Goal: Find specific page/section: Find specific page/section

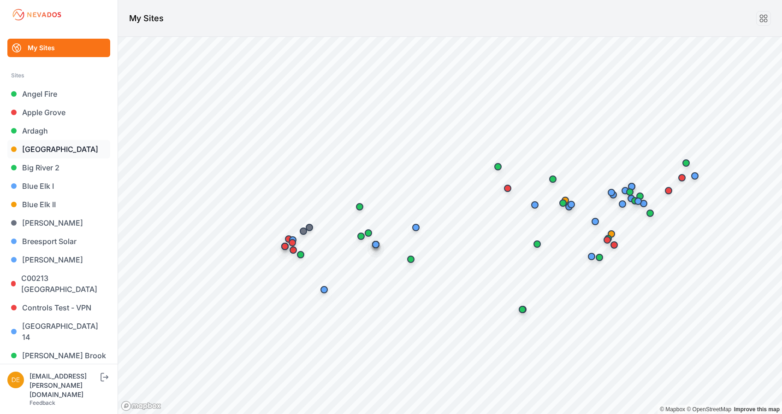
click at [59, 147] on link "[GEOGRAPHIC_DATA]" at bounding box center [58, 149] width 103 height 18
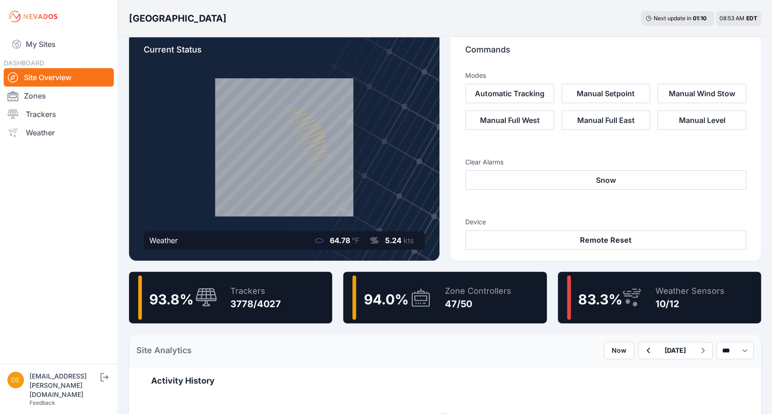
scroll to position [19, 0]
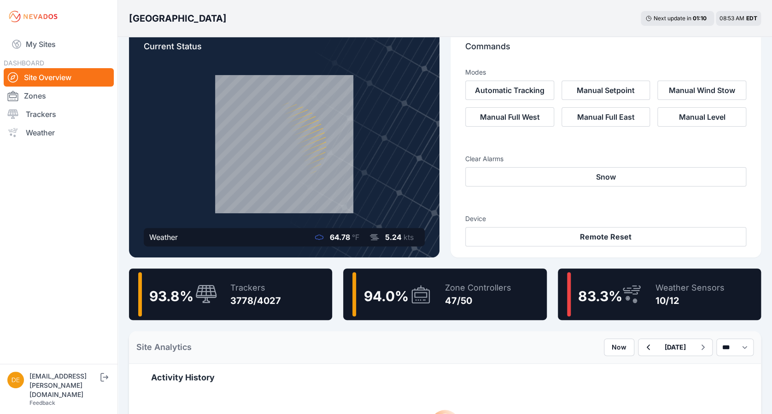
click at [450, 296] on div "47/50" at bounding box center [478, 300] width 66 height 13
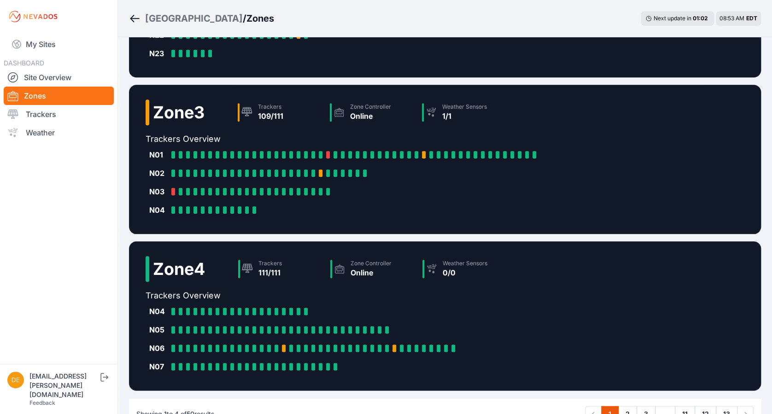
scroll to position [401, 0]
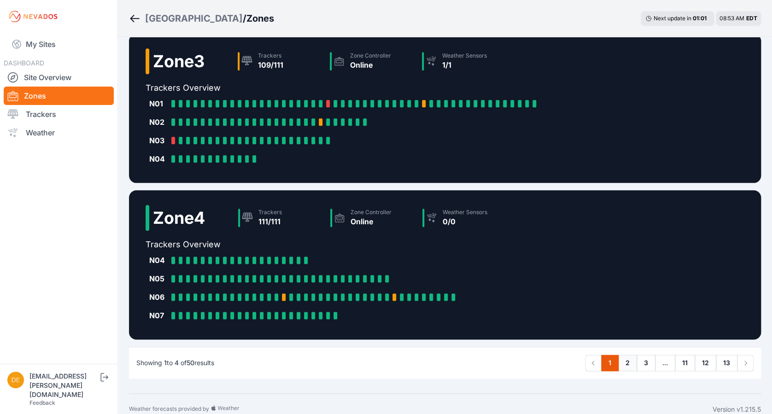
click at [621, 364] on link "2" at bounding box center [627, 363] width 19 height 17
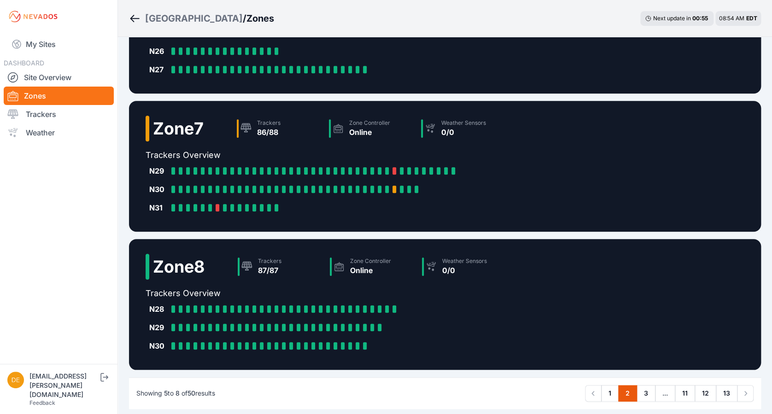
scroll to position [284, 0]
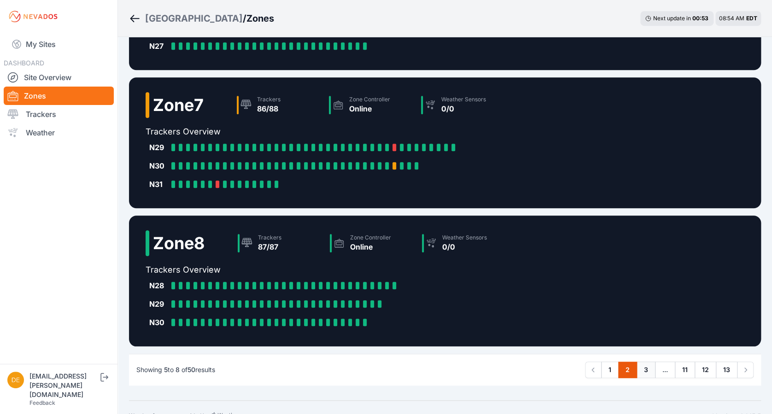
click at [643, 368] on link "3" at bounding box center [646, 370] width 19 height 17
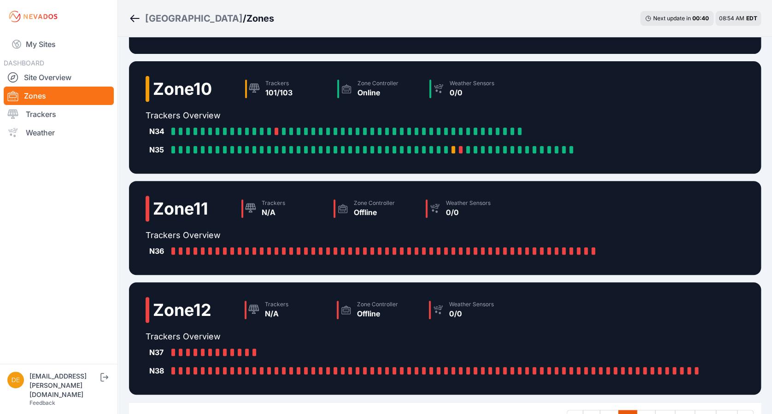
scroll to position [191, 0]
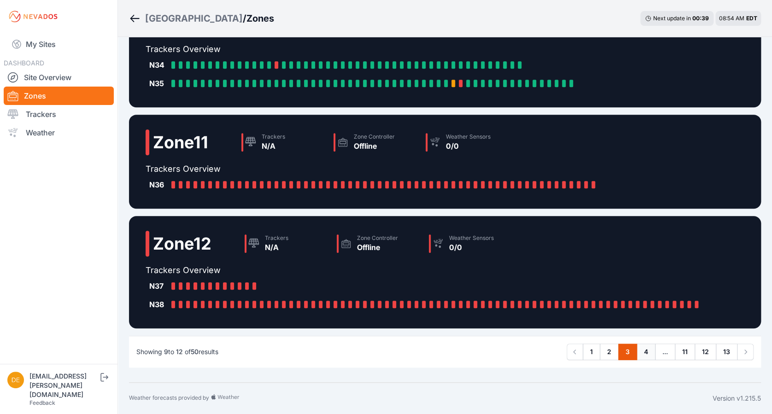
click at [646, 354] on link "4" at bounding box center [646, 352] width 19 height 17
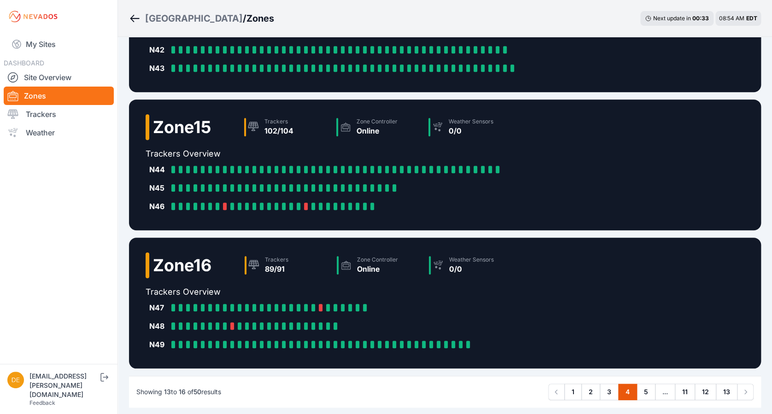
scroll to position [228, 0]
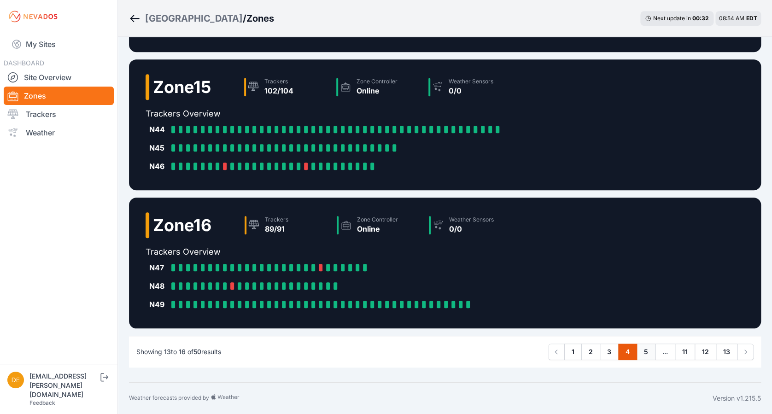
click at [644, 348] on link "5" at bounding box center [646, 352] width 19 height 17
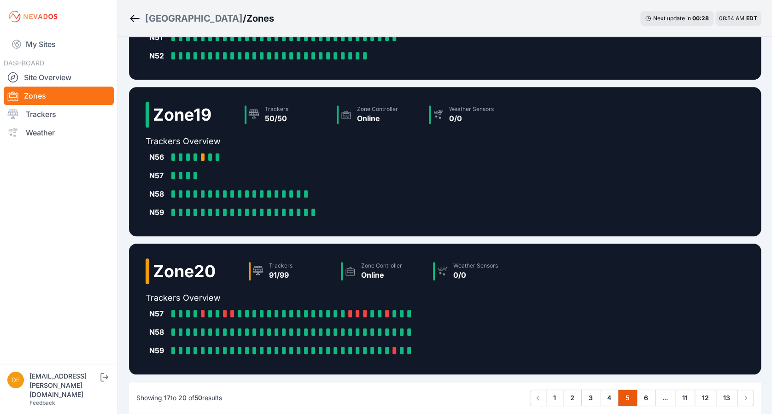
scroll to position [265, 0]
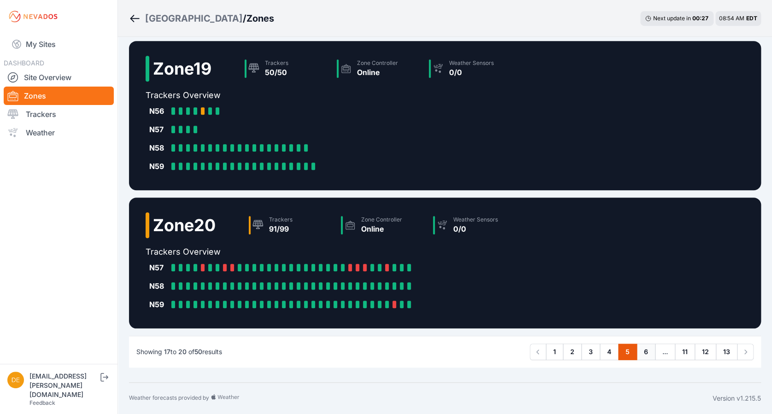
click at [643, 347] on link "6" at bounding box center [646, 352] width 19 height 17
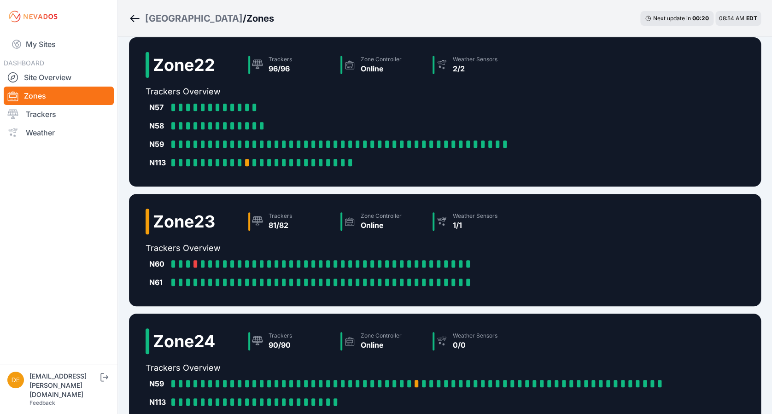
scroll to position [228, 0]
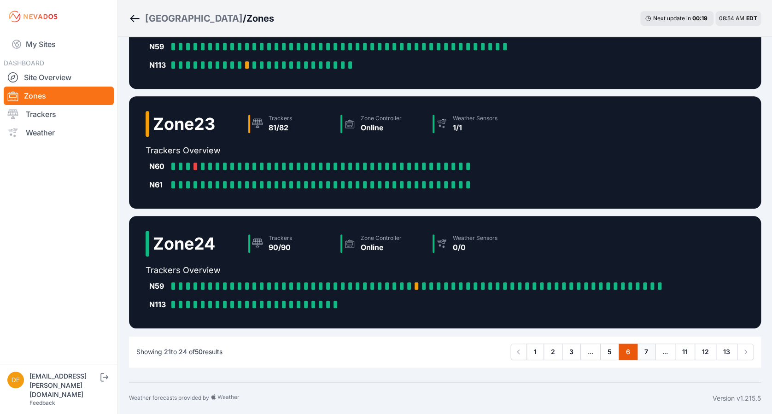
click at [644, 350] on link "7" at bounding box center [646, 352] width 18 height 17
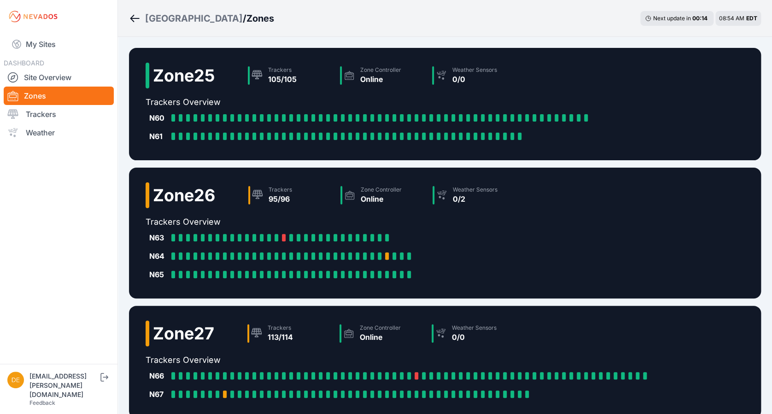
scroll to position [228, 0]
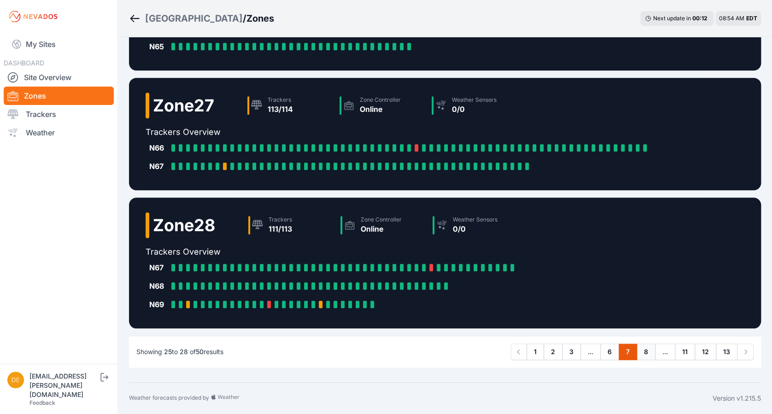
click at [649, 346] on link "8" at bounding box center [646, 352] width 19 height 17
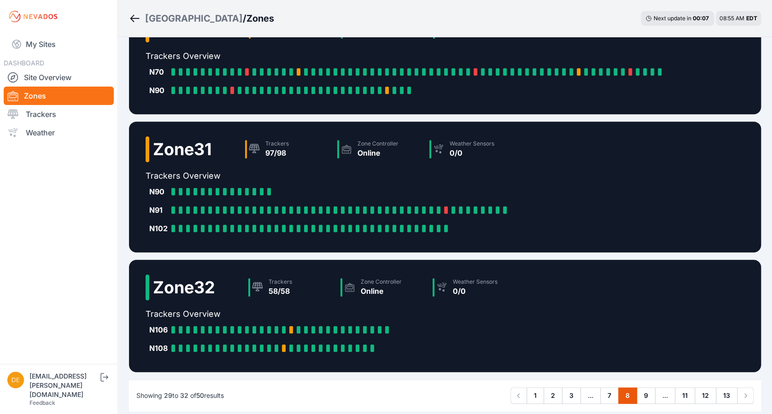
scroll to position [210, 0]
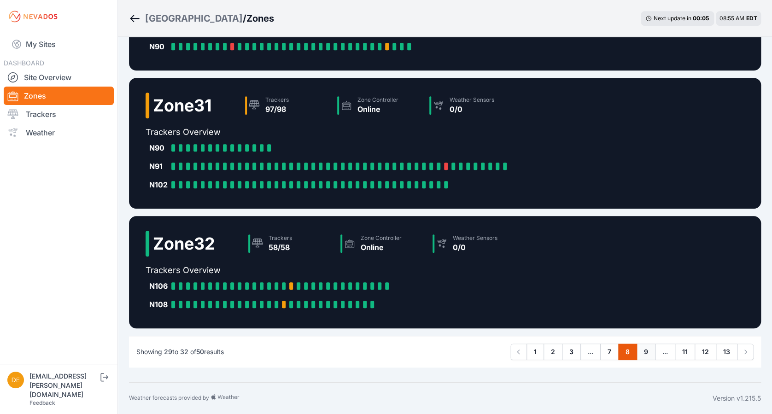
click at [643, 359] on link "9" at bounding box center [646, 352] width 19 height 17
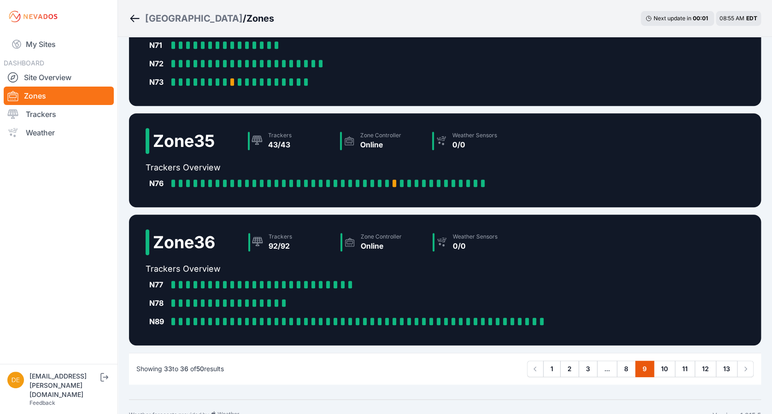
scroll to position [210, 0]
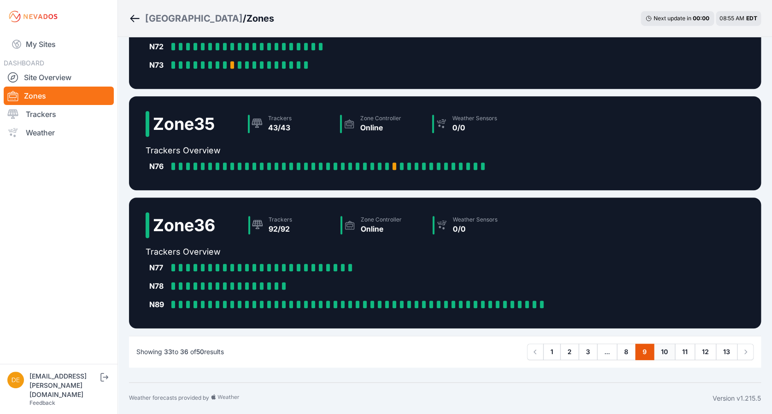
click at [674, 352] on link "10" at bounding box center [665, 352] width 22 height 17
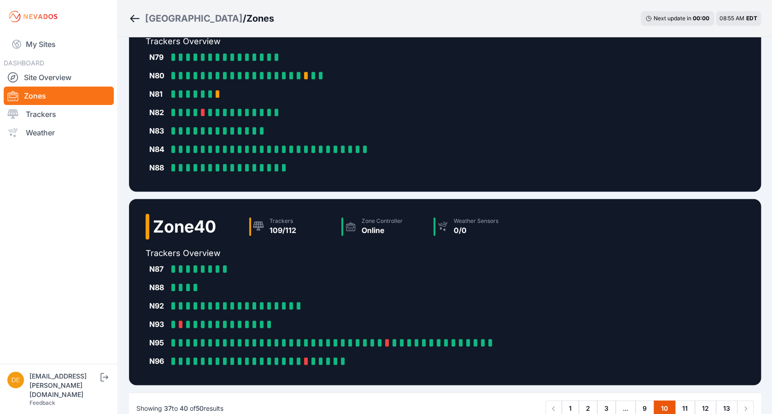
scroll to position [338, 0]
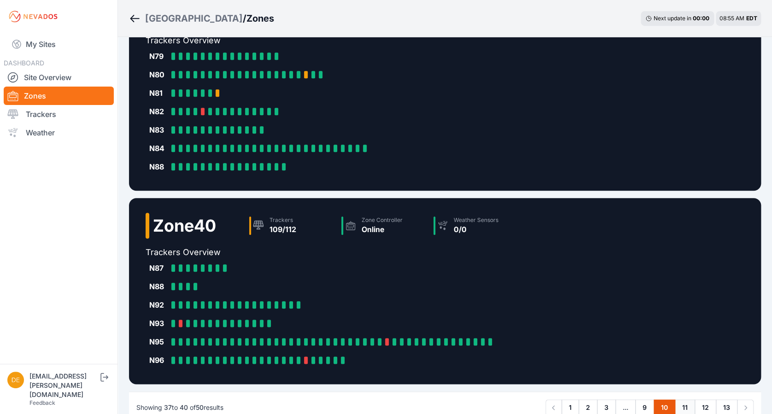
click at [686, 406] on link "11" at bounding box center [685, 408] width 20 height 17
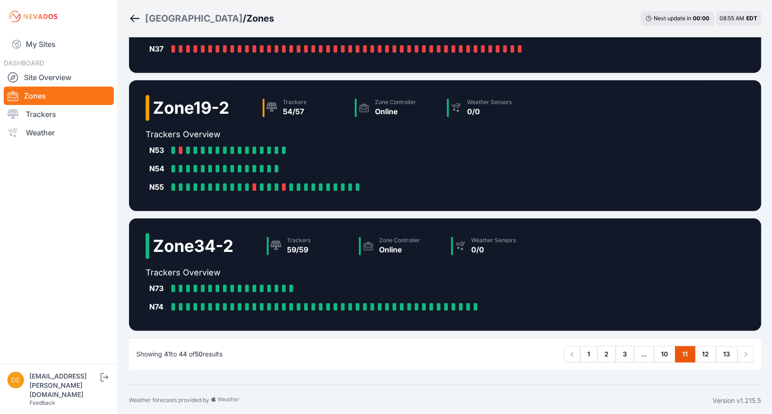
scroll to position [191, 0]
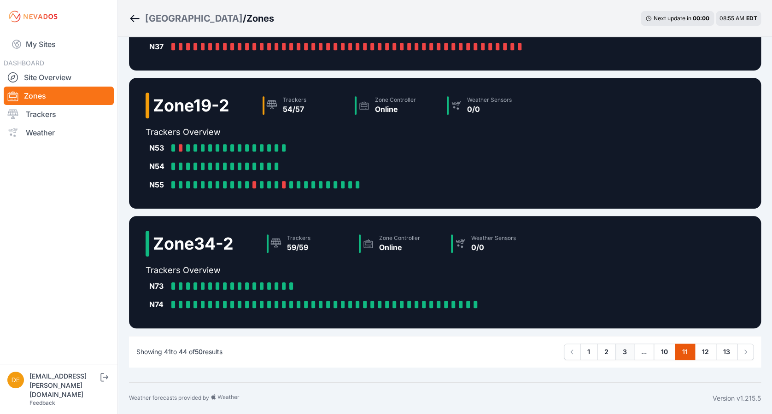
click at [630, 350] on link "3" at bounding box center [625, 352] width 19 height 17
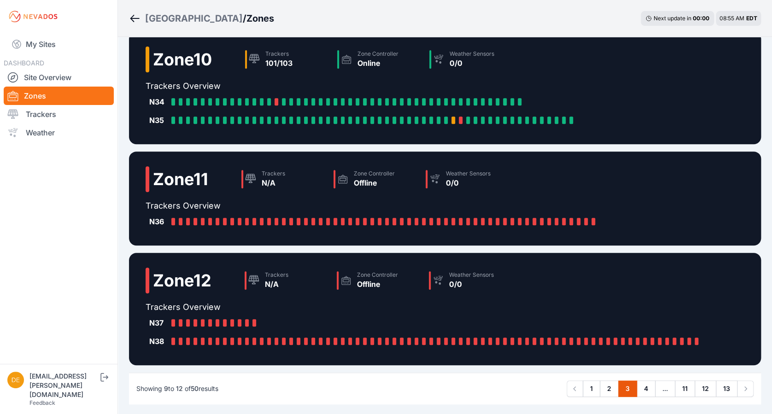
scroll to position [155, 0]
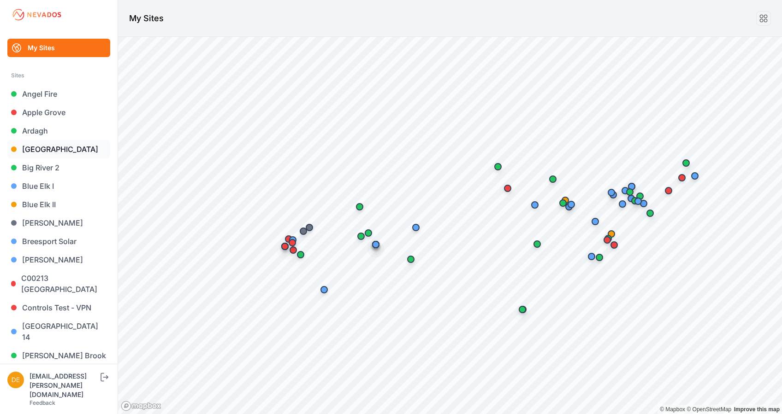
click at [53, 148] on link "[GEOGRAPHIC_DATA]" at bounding box center [58, 149] width 103 height 18
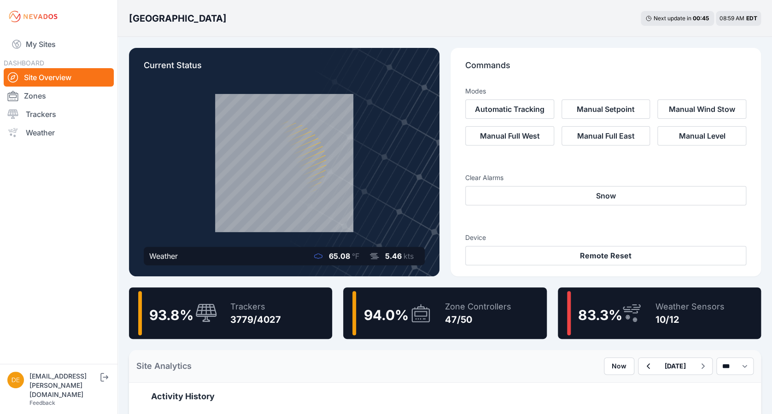
click at [696, 307] on div "Weather Sensors" at bounding box center [690, 306] width 69 height 13
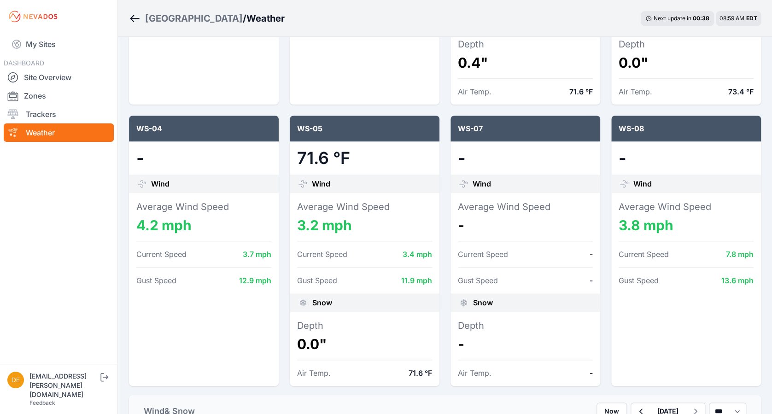
scroll to position [323, 0]
